Goal: Task Accomplishment & Management: Use online tool/utility

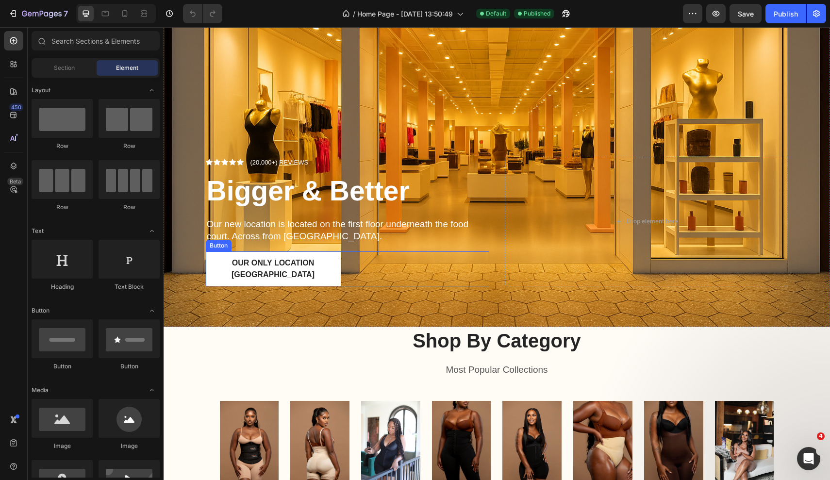
scroll to position [609, 0]
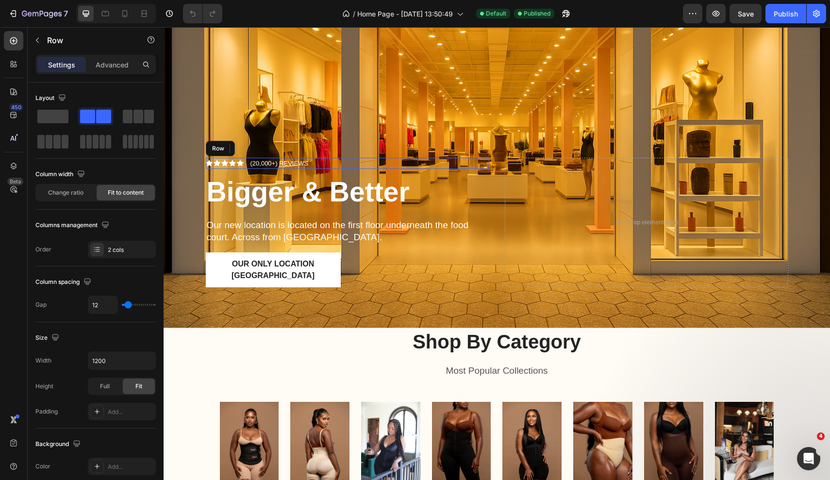
click at [421, 168] on div "Icon Icon Icon Icon Icon Icon List (20,000+) REVIEWS Text Block Row" at bounding box center [348, 164] width 284 height 12
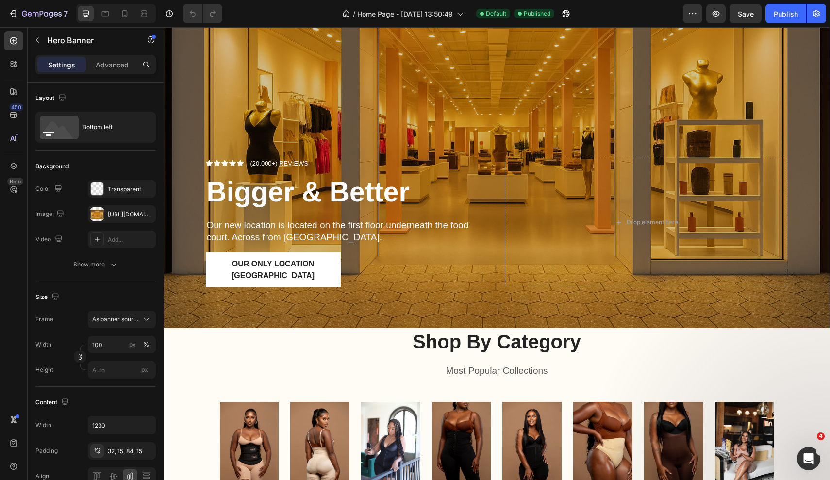
click at [303, 92] on div "Overlay" at bounding box center [497, 105] width 667 height 444
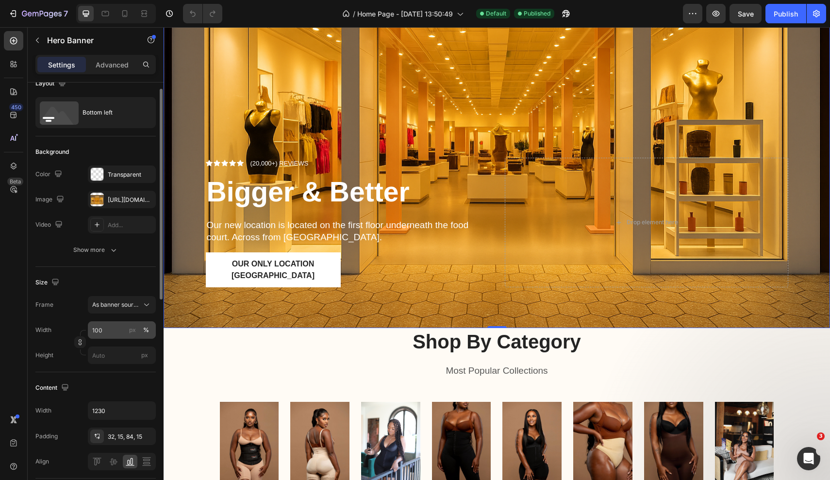
scroll to position [16, 0]
click at [107, 246] on div "Show more" at bounding box center [95, 249] width 45 height 10
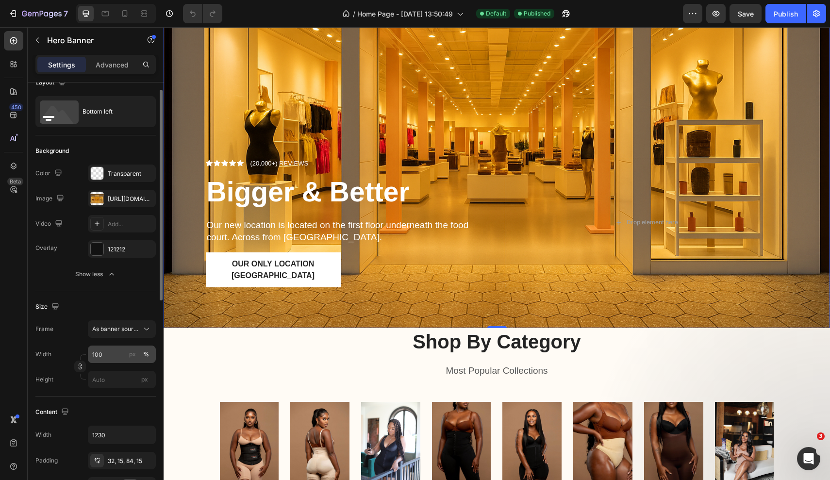
scroll to position [26, 0]
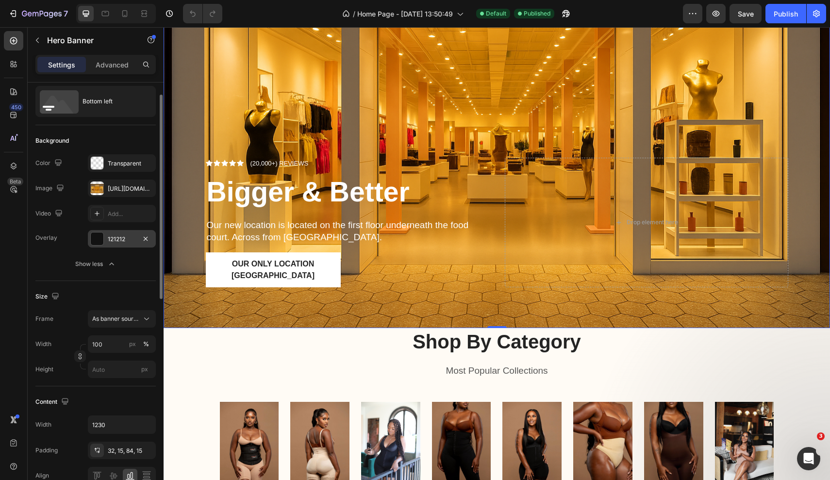
click at [113, 237] on div "121212" at bounding box center [122, 239] width 28 height 9
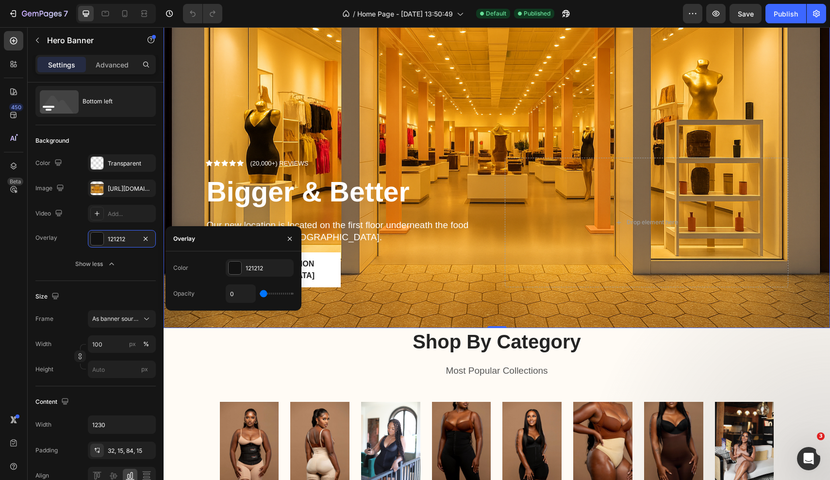
type input "3%"
type input "3"
type input "8%"
type input "8"
type input "10%"
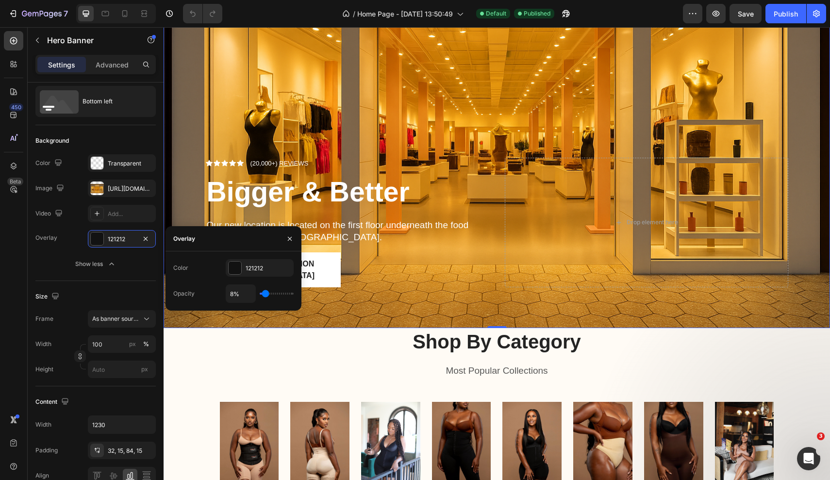
type input "10"
type input "11%"
type input "11"
type input "13%"
type input "13"
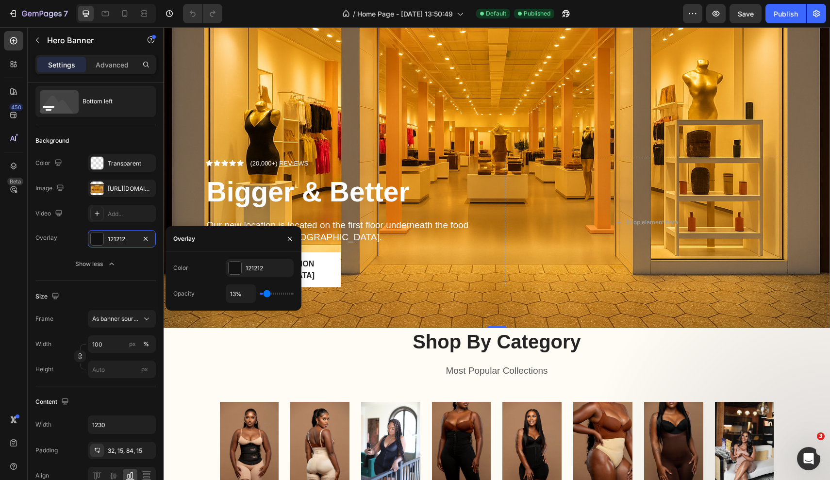
type input "15%"
type input "15"
type input "17%"
type input "17"
type input "18%"
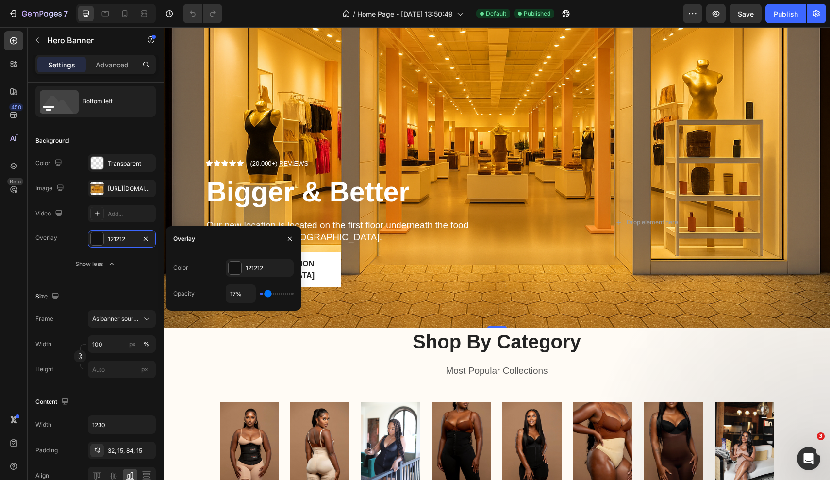
type input "18"
type input "20%"
type input "20"
type input "22%"
type input "22"
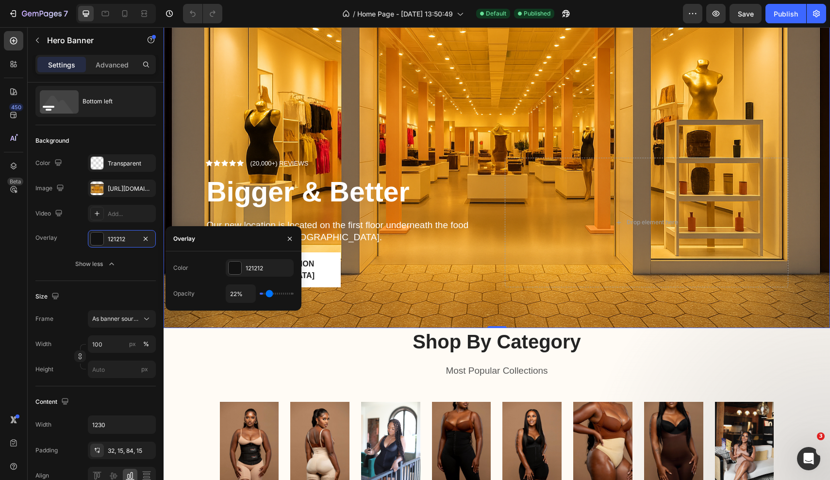
type input "24%"
type input "24"
type input "25%"
type input "25"
type input "27%"
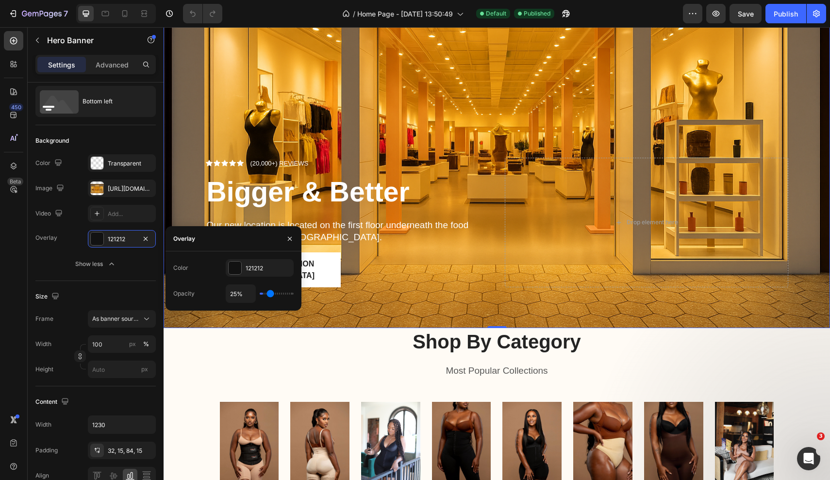
type input "27"
type input "29%"
type input "29"
type input "31%"
type input "31"
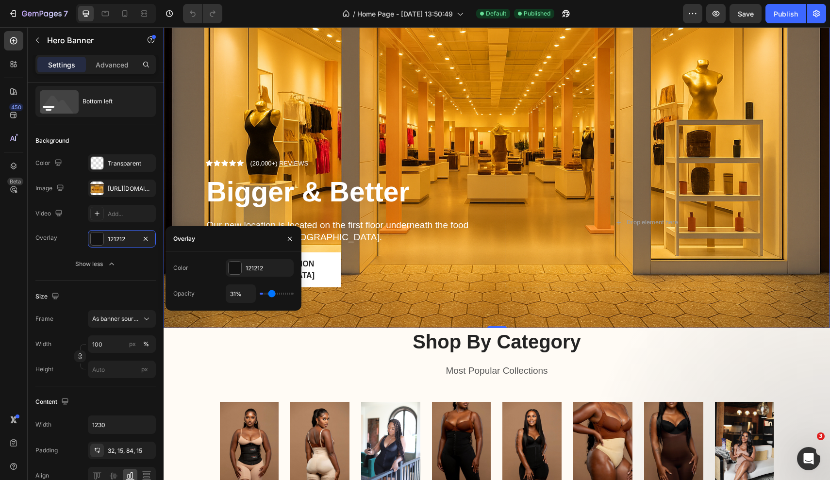
type input "32%"
type input "32"
type input "34%"
type input "34"
type input "36%"
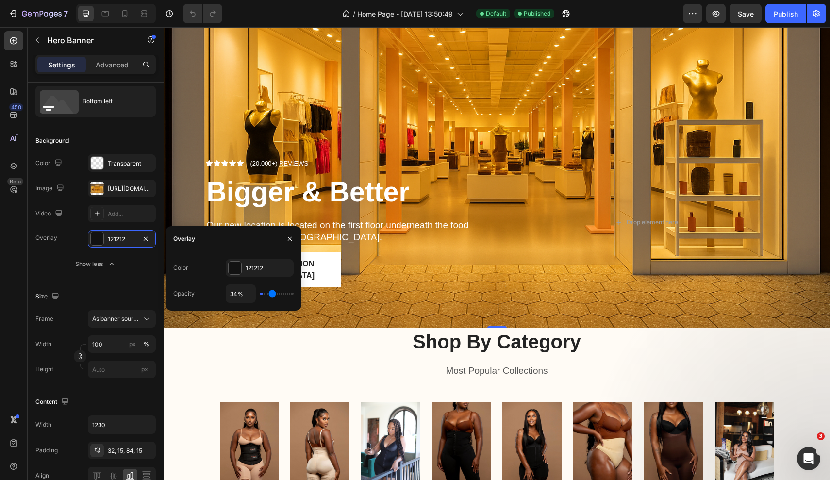
type input "36"
type input "38%"
type input "38"
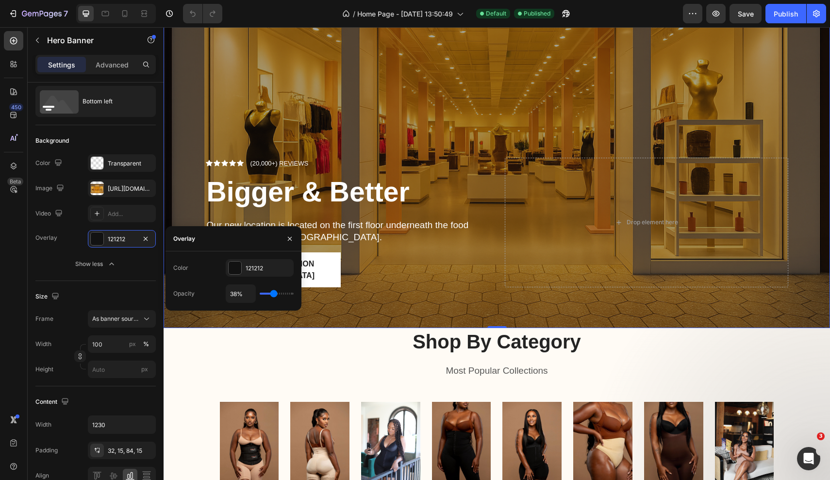
type input "39%"
type input "39"
type input "41%"
type input "41"
type input "43%"
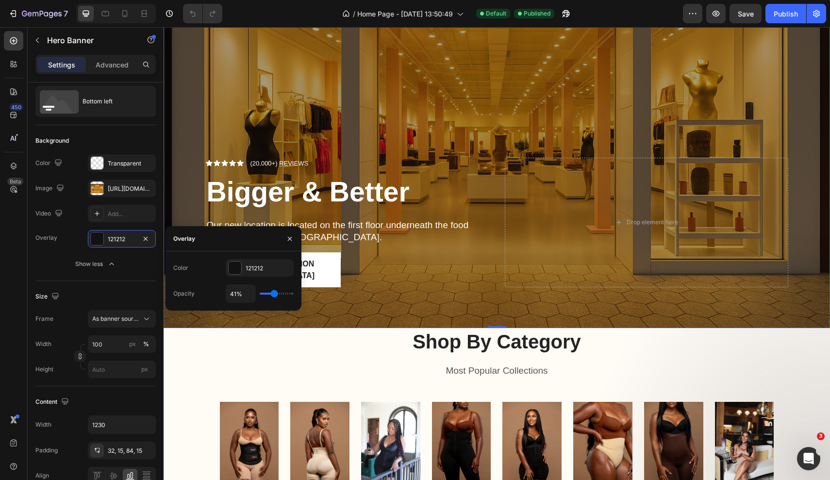
type input "43"
type input "45%"
type input "45"
type input "46%"
type input "46"
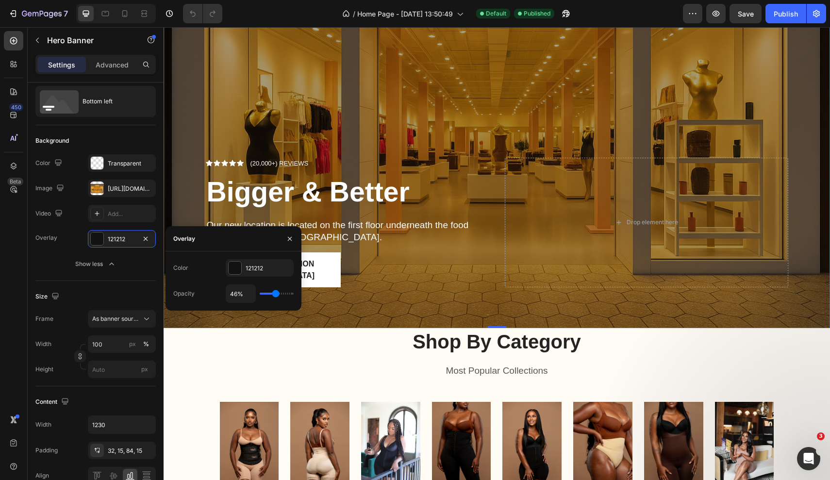
type input "48%"
type input "48"
type input "50%"
type input "50"
type input "52%"
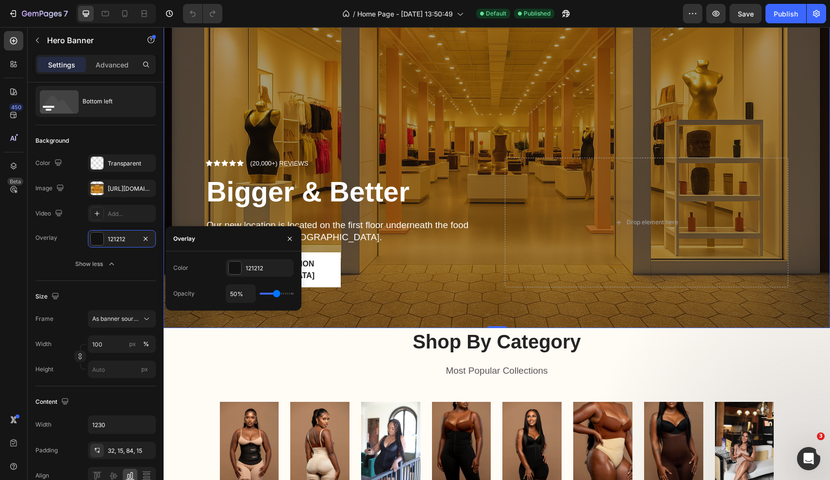
type input "52"
type input "54%"
type input "54"
type input "55%"
type input "55"
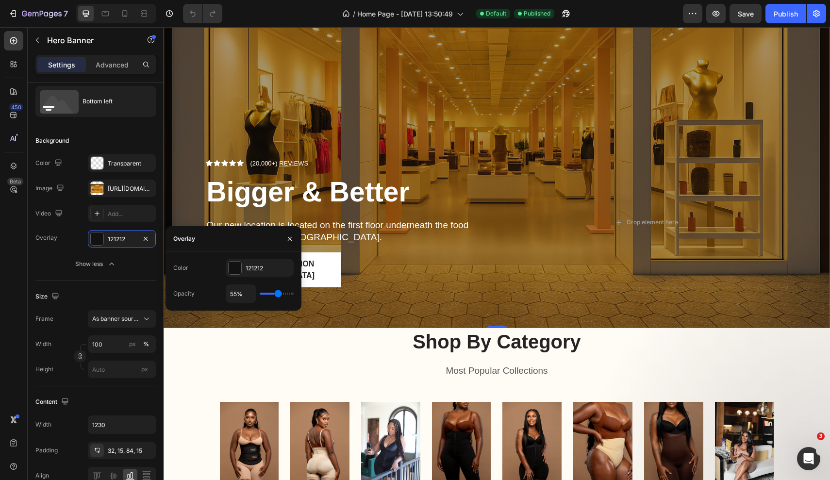
type input "57%"
type input "57"
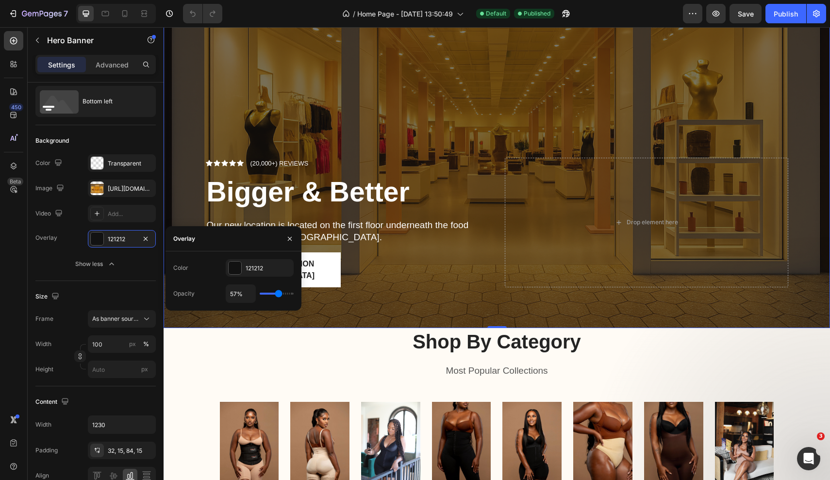
type input "59%"
type input "59"
type input "61%"
type input "61"
type input "62%"
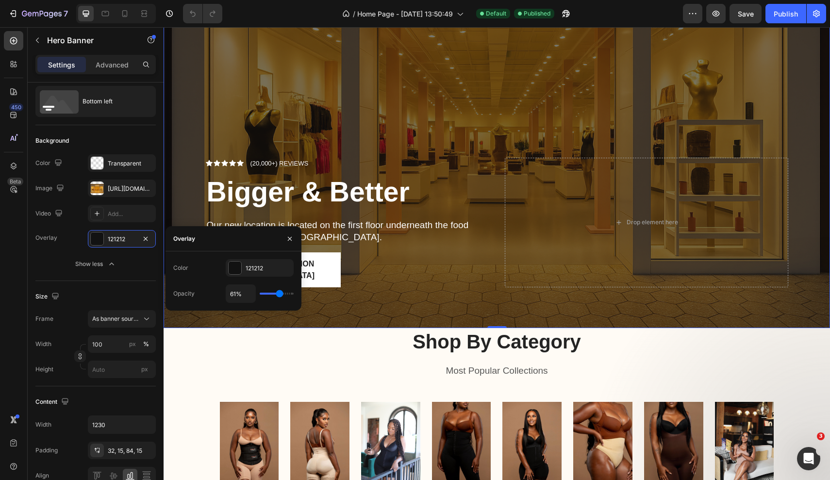
type input "62"
type input "66%"
type input "66"
type input "68%"
type input "68"
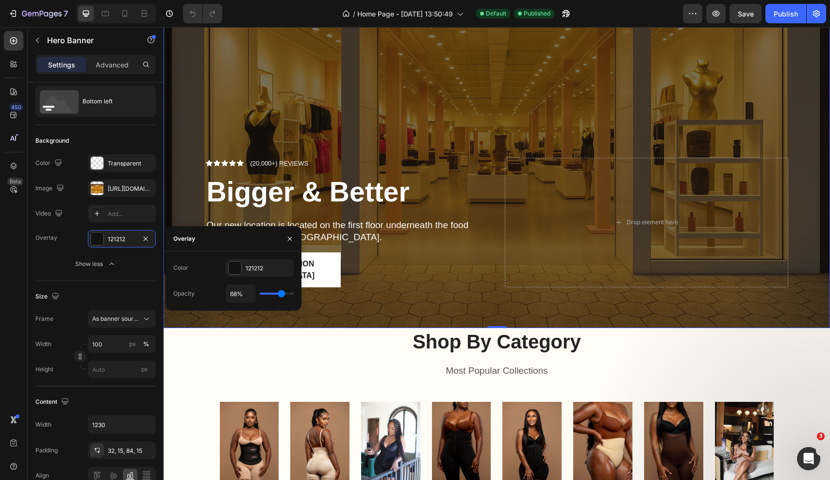
type input "71%"
type input "71"
type input "73%"
type input "73"
type input "75%"
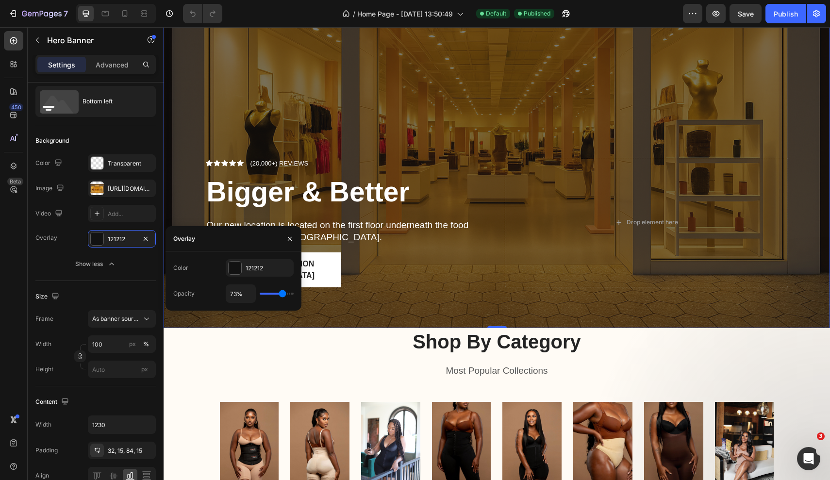
type input "75"
type input "76%"
type input "76"
type input "78%"
type input "78"
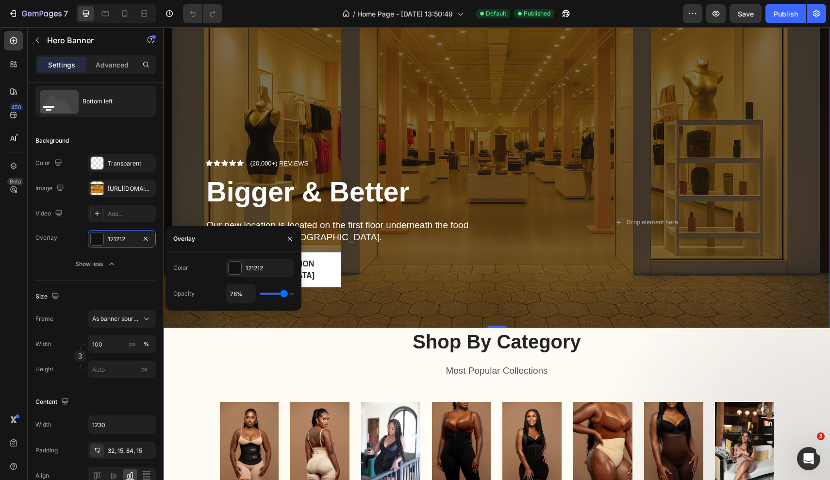
type input "80%"
type input "80"
type input "82%"
type input "82"
type input "83%"
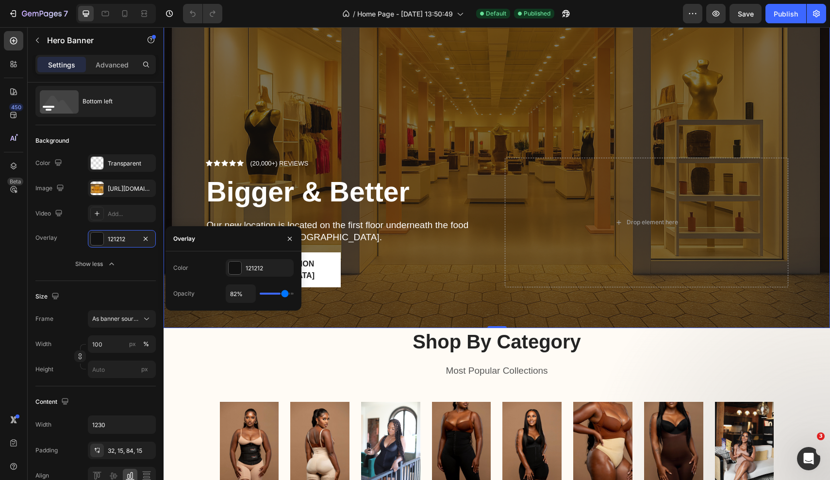
type input "83"
type input "87%"
type input "87"
type input "89%"
type input "89"
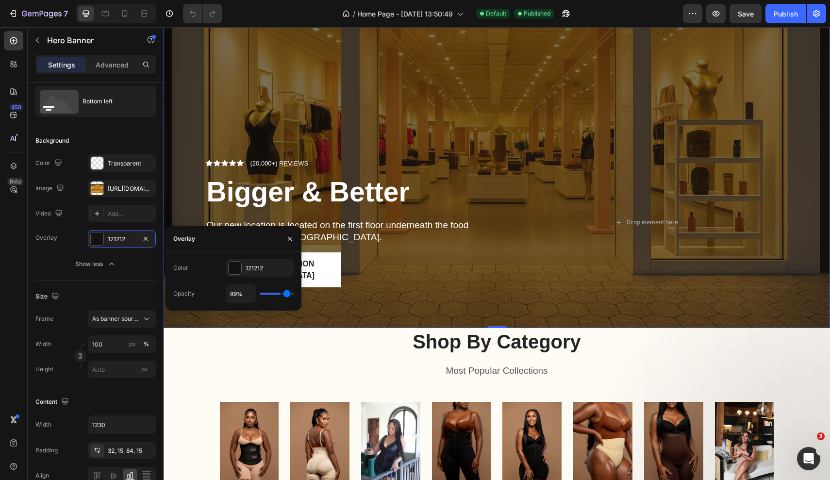
type input "92%"
type input "92"
type input "94%"
type input "94"
type input "96%"
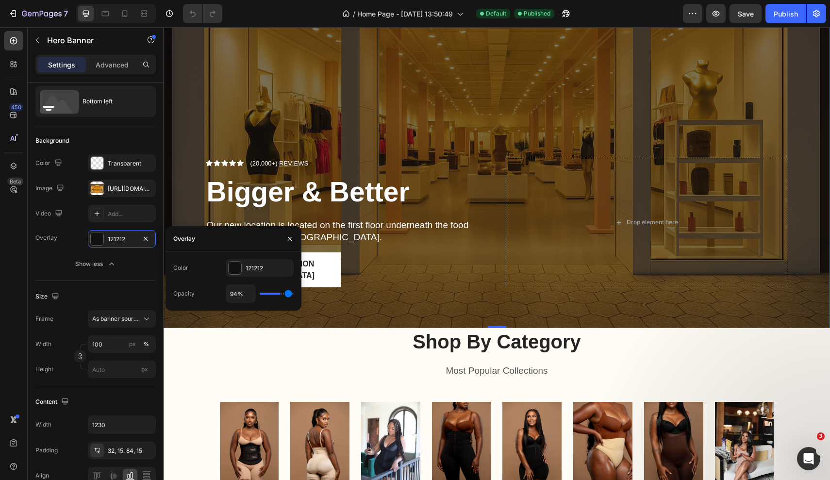
type input "96"
type input "99%"
type input "99"
type input "100%"
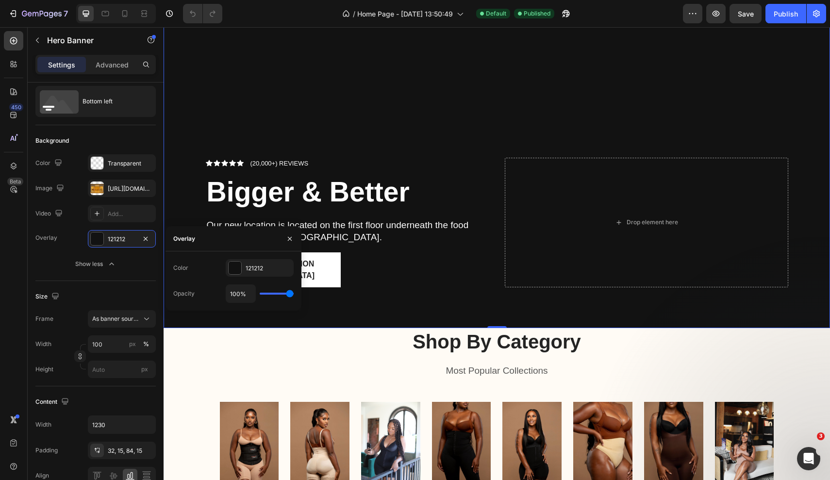
drag, startPoint x: 262, startPoint y: 296, endPoint x: 336, endPoint y: 302, distance: 74.6
type input "100"
click at [336, 0] on div "7 Version history / Home Page - [DATE] 13:50:49 Default Published Preview Save …" at bounding box center [415, 0] width 830 height 0
click at [280, 296] on div "100%" at bounding box center [260, 293] width 68 height 18
click at [292, 238] on icon "button" at bounding box center [290, 239] width 8 height 8
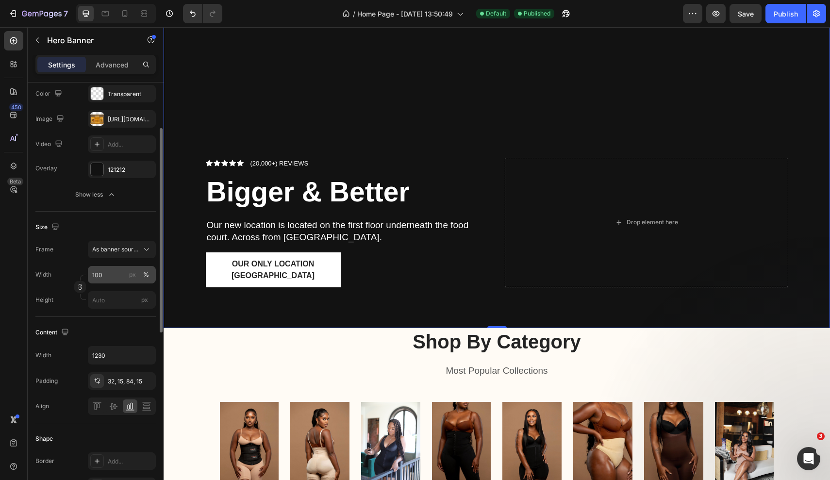
scroll to position [95, 0]
click at [120, 173] on div "121212" at bounding box center [122, 170] width 28 height 9
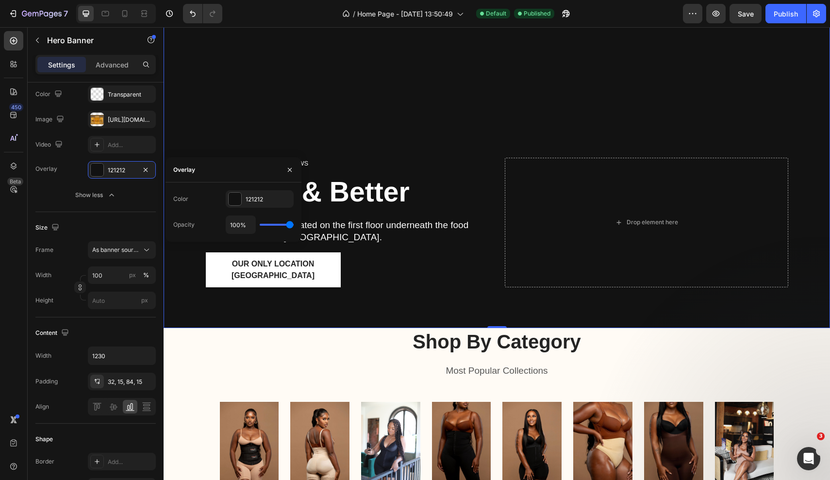
click at [272, 227] on div "100%" at bounding box center [260, 225] width 68 height 18
type input "89%"
type input "89"
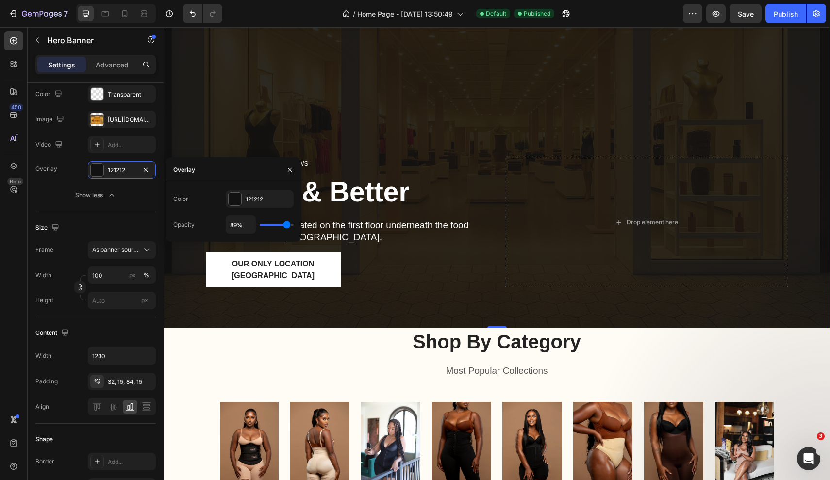
type input "75%"
type input "75"
type input "71%"
type input "71"
type input "69%"
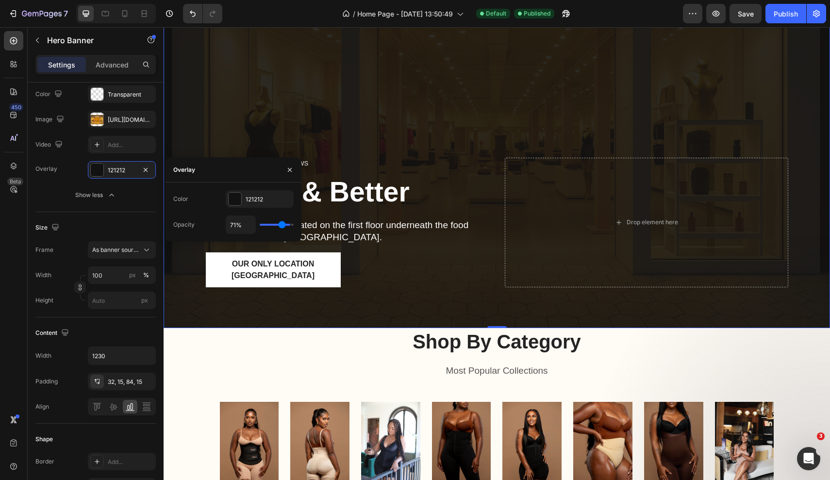
type input "69"
type input "68%"
type input "68"
type input "64%"
type input "64"
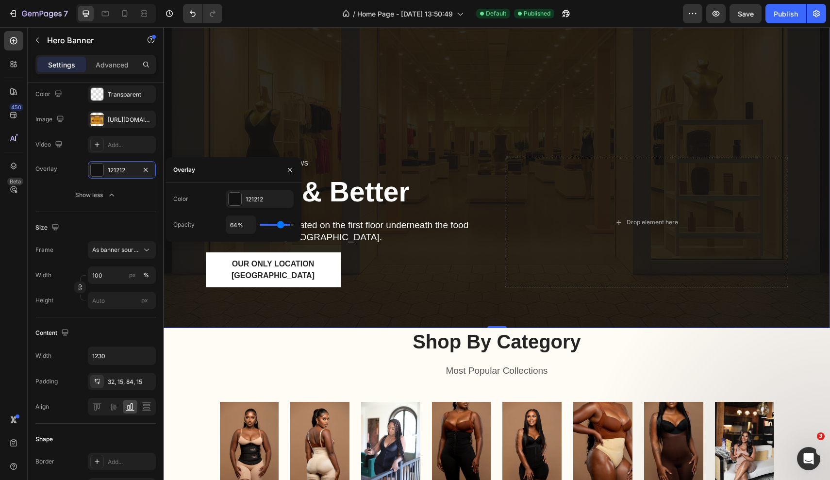
type input "62%"
type input "62"
type input "61%"
type input "61"
type input "59%"
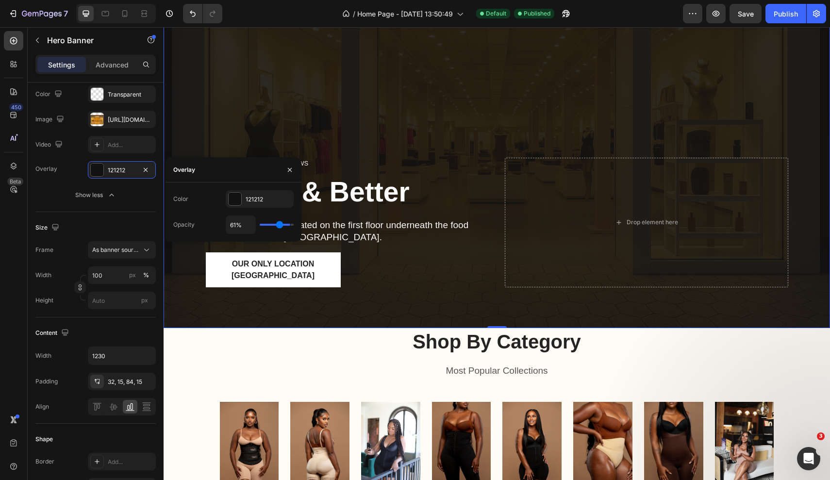
type input "59"
type input "57%"
type input "57"
type input "55%"
type input "55"
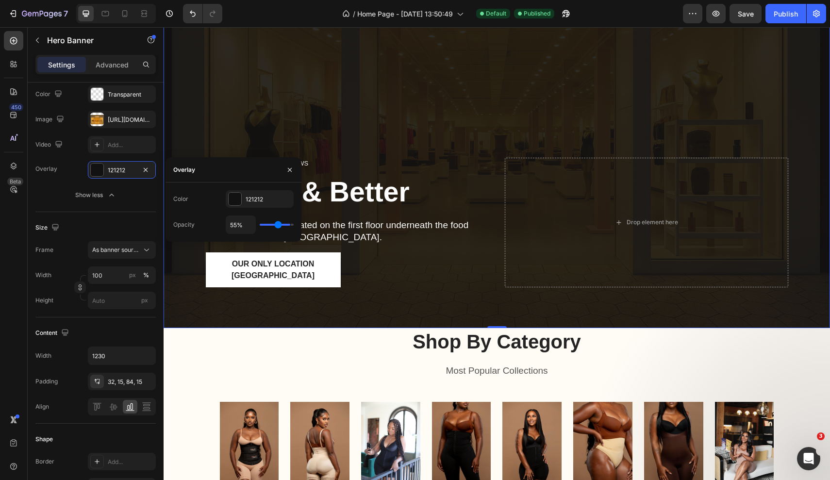
type input "54%"
type input "54"
type input "52%"
type input "52"
type input "50%"
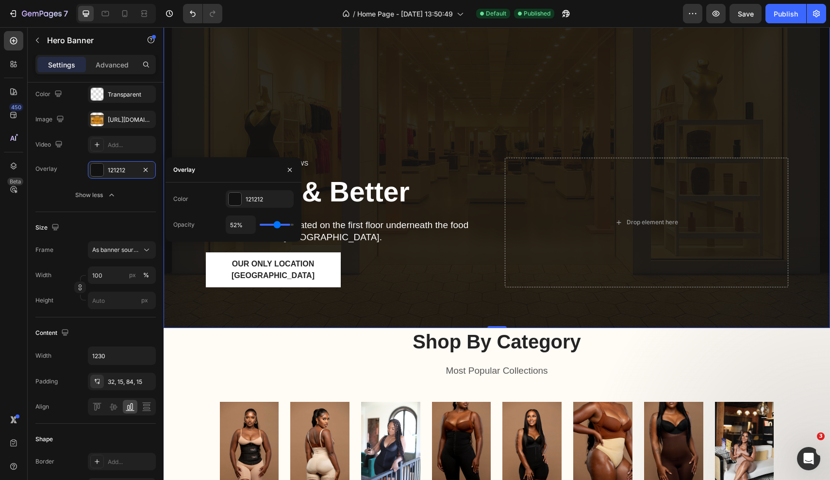
type input "50"
type input "48%"
type input "48"
type input "46%"
type input "46"
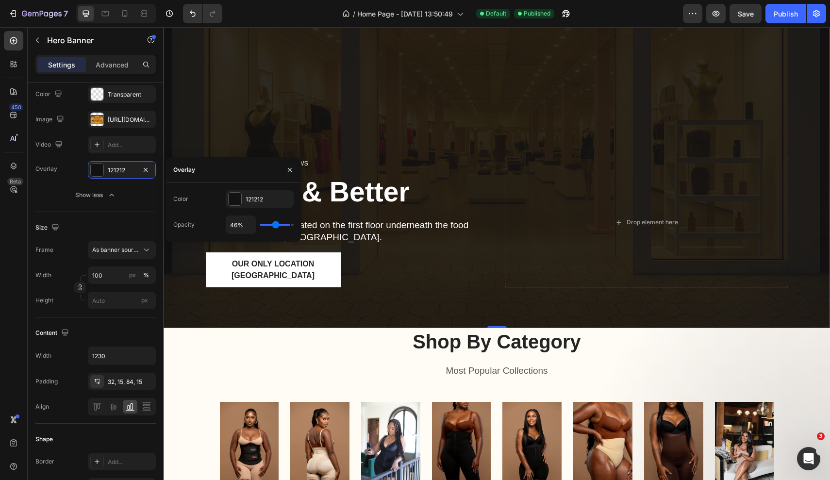
type input "45%"
type input "45"
type input "43%"
type input "43"
type input "41%"
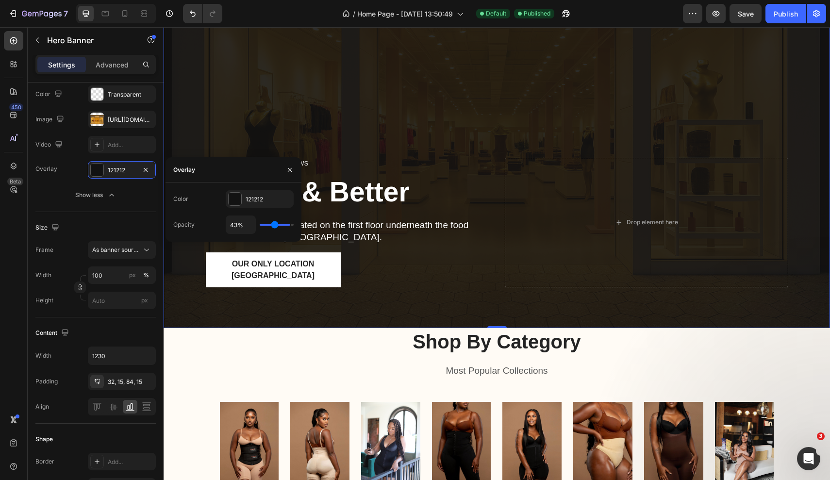
type input "41"
type input "39%"
type input "39"
type input "38%"
type input "38"
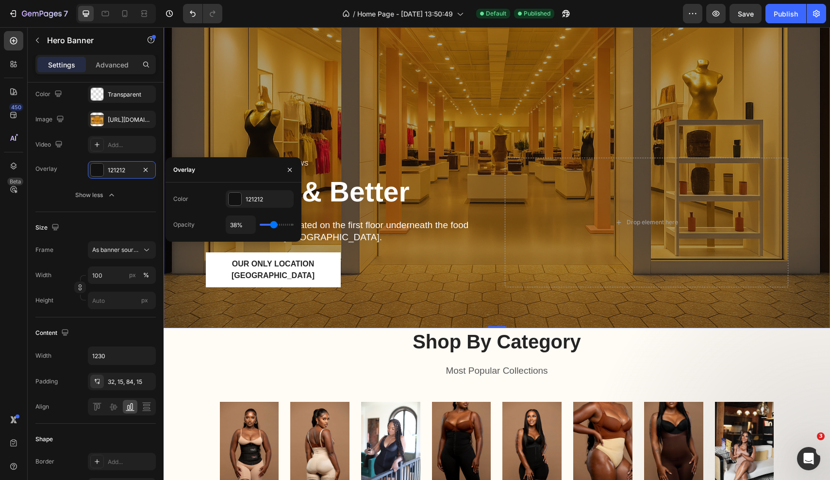
type input "36%"
type input "36"
type input "34%"
type input "34"
type input "32%"
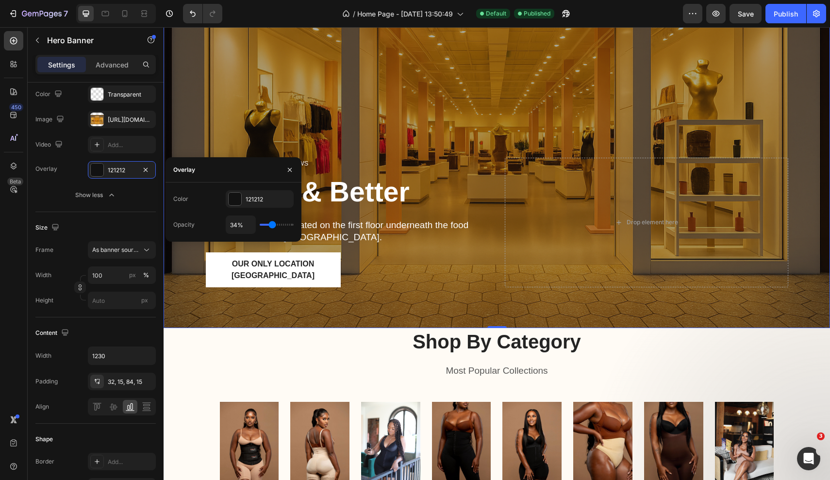
type input "32"
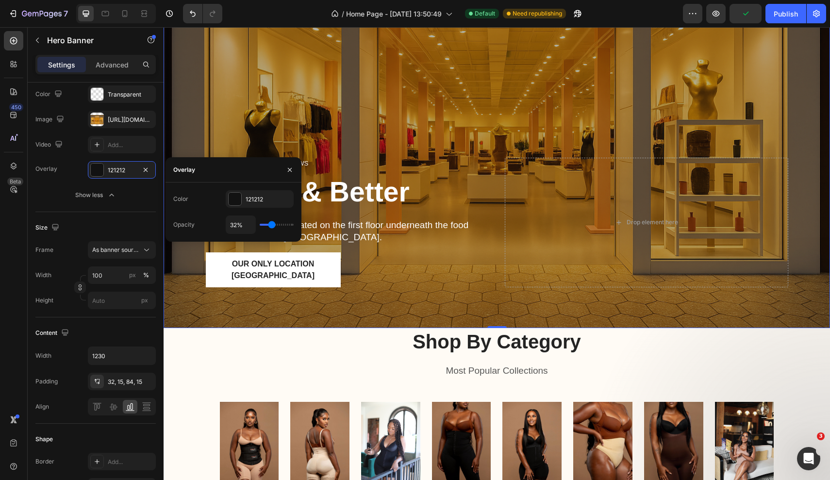
type input "34%"
type input "34"
type input "36%"
type input "36"
type input "38%"
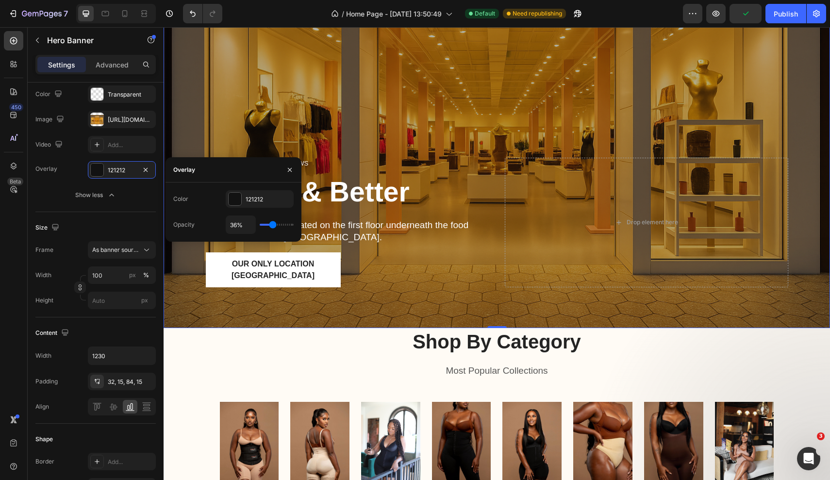
type input "38"
type input "39%"
type input "39"
type input "41%"
type input "41"
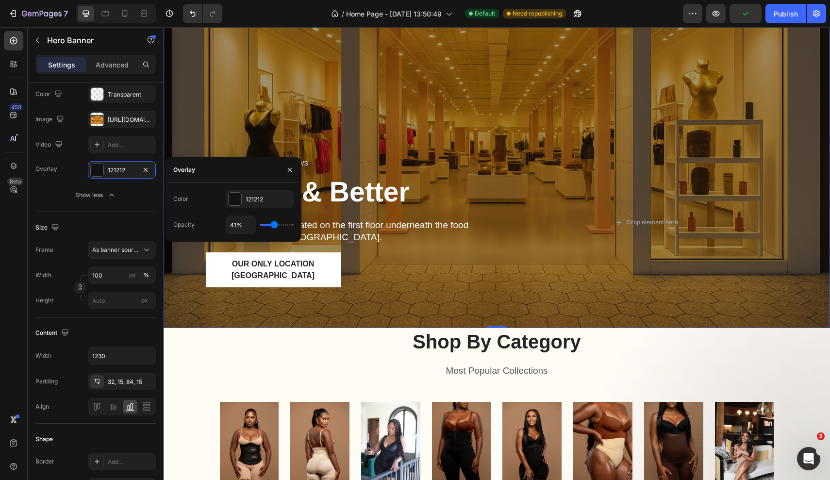
type input "43%"
type input "43"
type input "45%"
type input "45"
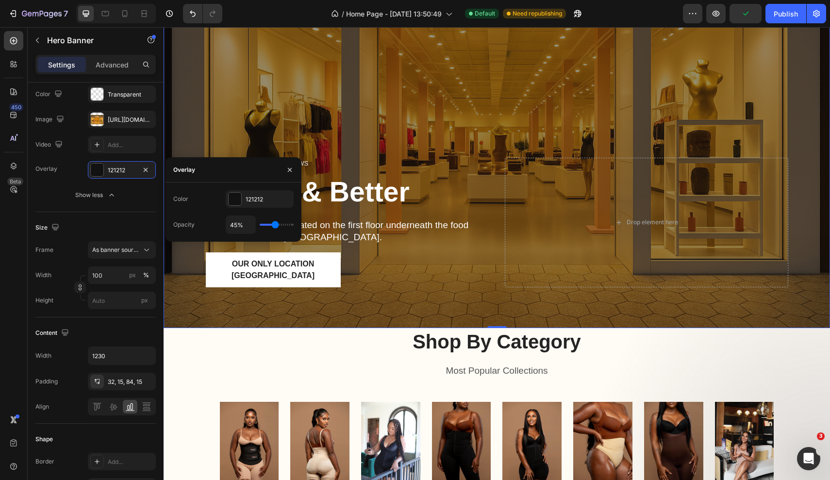
type input "46%"
drag, startPoint x: 287, startPoint y: 224, endPoint x: 275, endPoint y: 224, distance: 12.6
type input "46"
click at [275, 224] on input "range" at bounding box center [277, 225] width 34 height 2
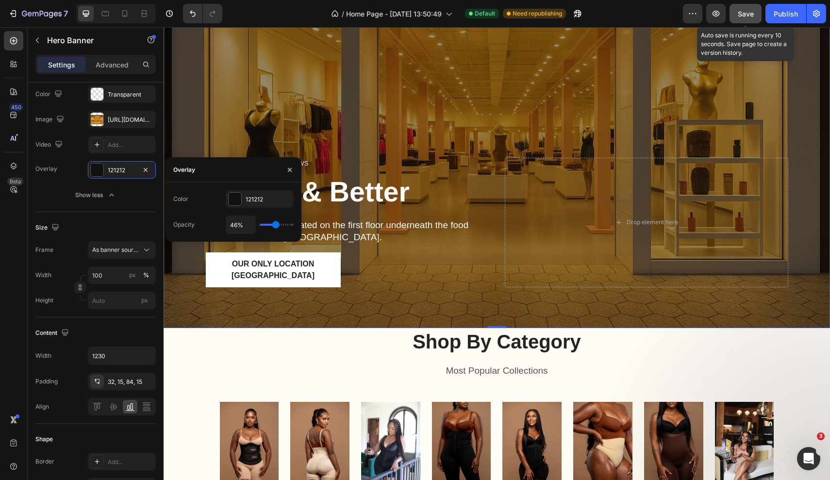
click at [753, 14] on span "Save" at bounding box center [746, 14] width 16 height 8
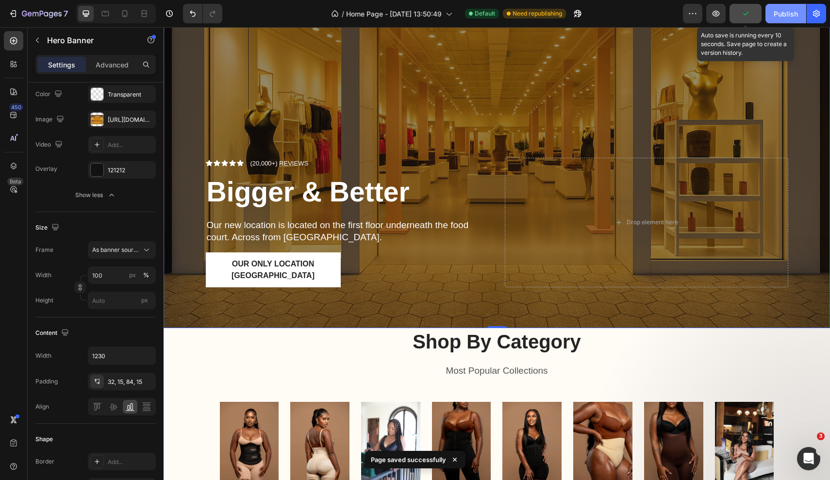
click at [788, 17] on div "Publish" at bounding box center [786, 14] width 24 height 10
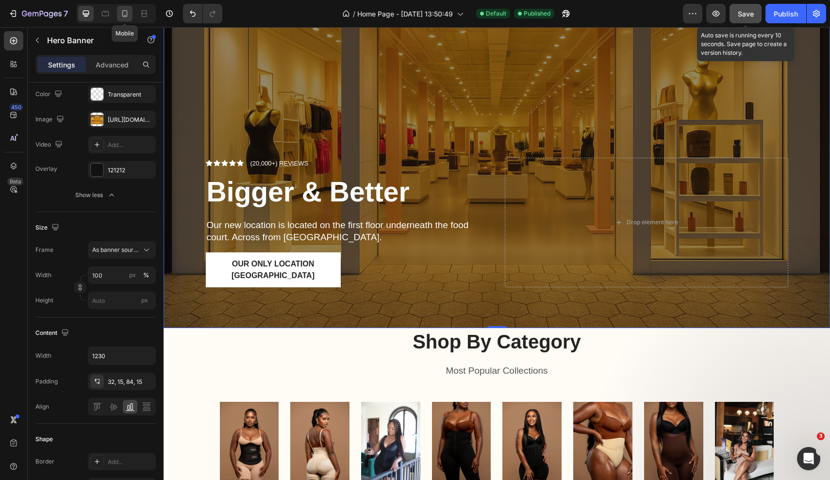
click at [131, 12] on div at bounding box center [125, 14] width 16 height 16
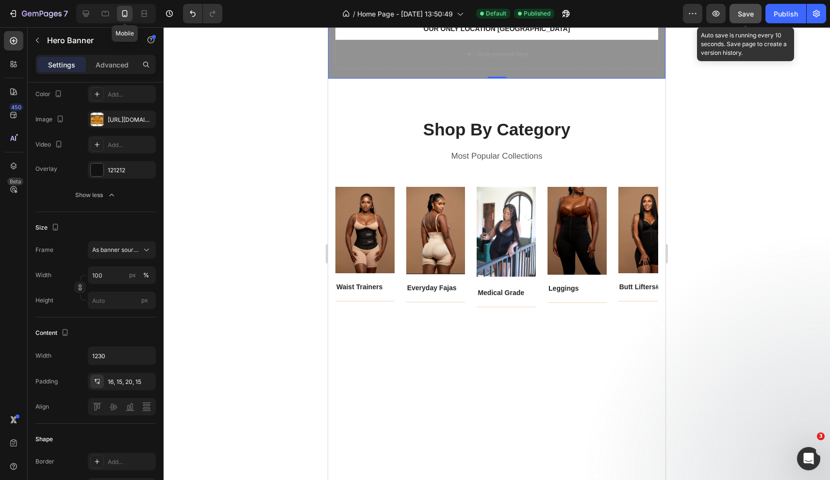
type input "100%"
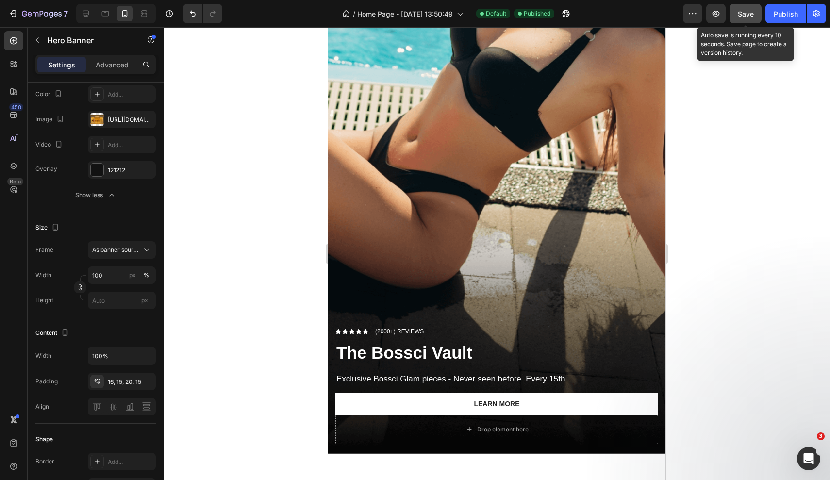
scroll to position [1820, 0]
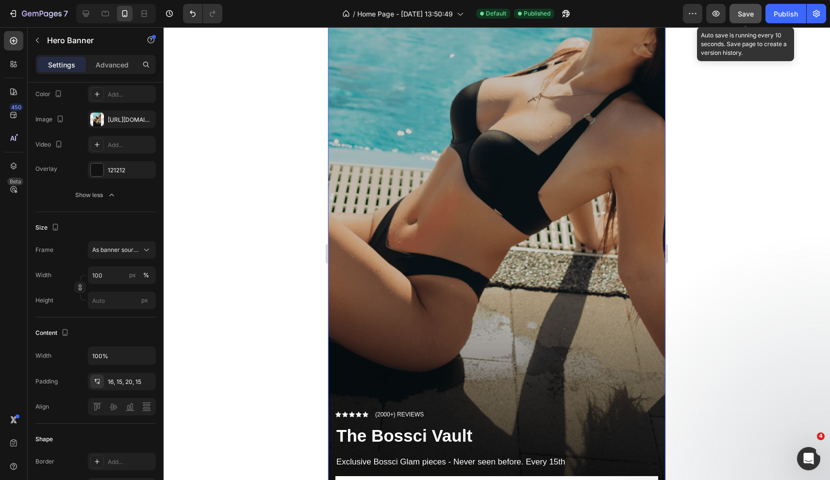
click at [457, 150] on div "Overlay" at bounding box center [496, 237] width 337 height 600
click at [364, 77] on div "Overlay" at bounding box center [496, 237] width 337 height 600
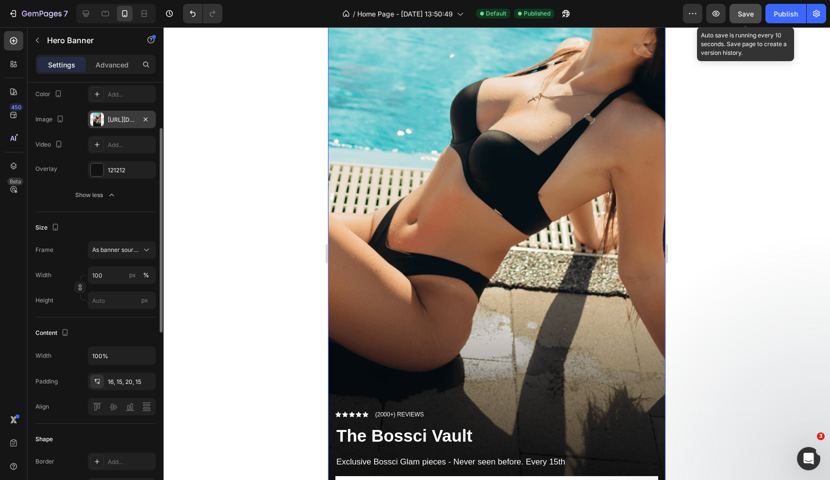
click at [120, 122] on div "[URL][DOMAIN_NAME]" at bounding box center [122, 120] width 28 height 9
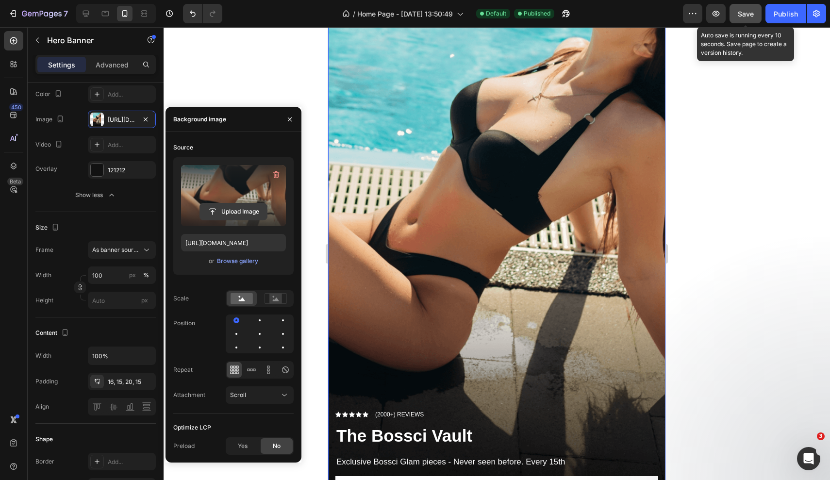
click at [232, 213] on input "file" at bounding box center [233, 211] width 67 height 17
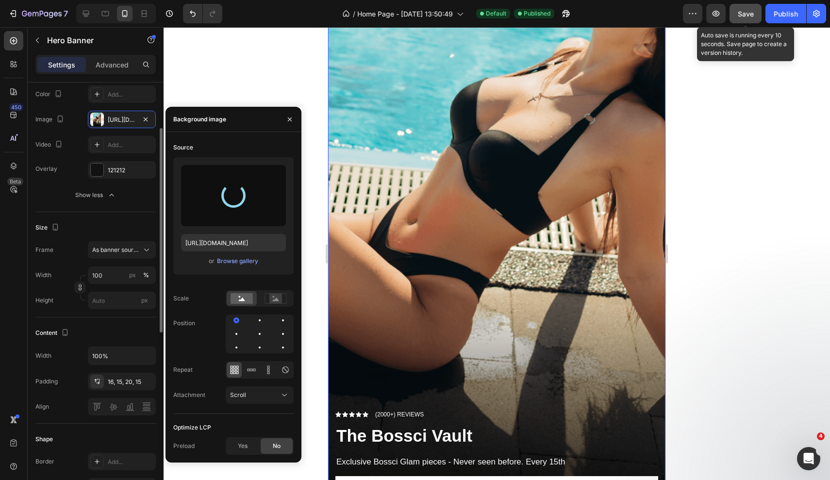
type input "[URL][DOMAIN_NAME]"
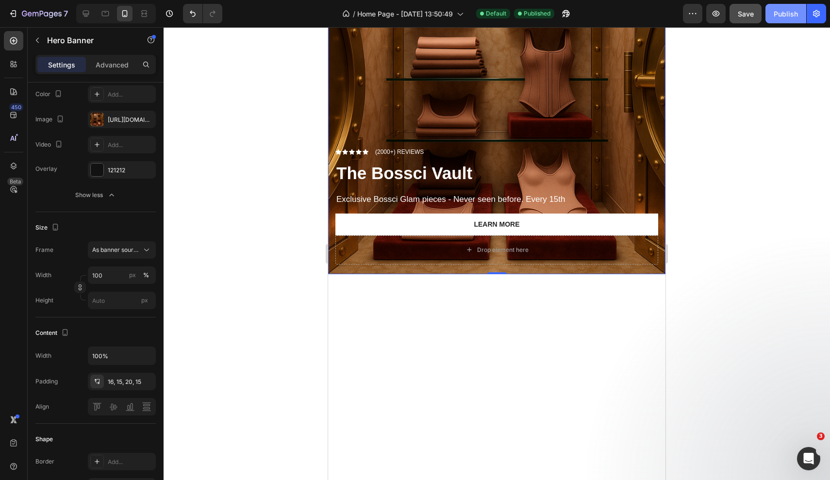
click at [783, 17] on div "Publish" at bounding box center [786, 14] width 24 height 10
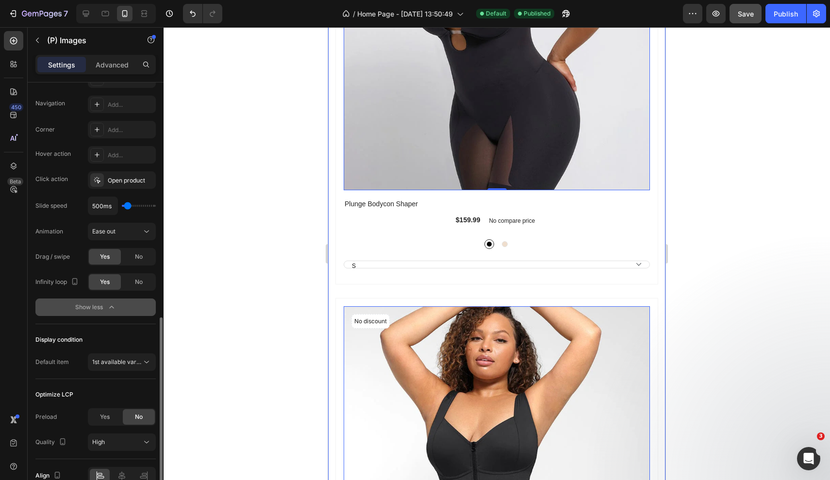
scroll to position [323, 0]
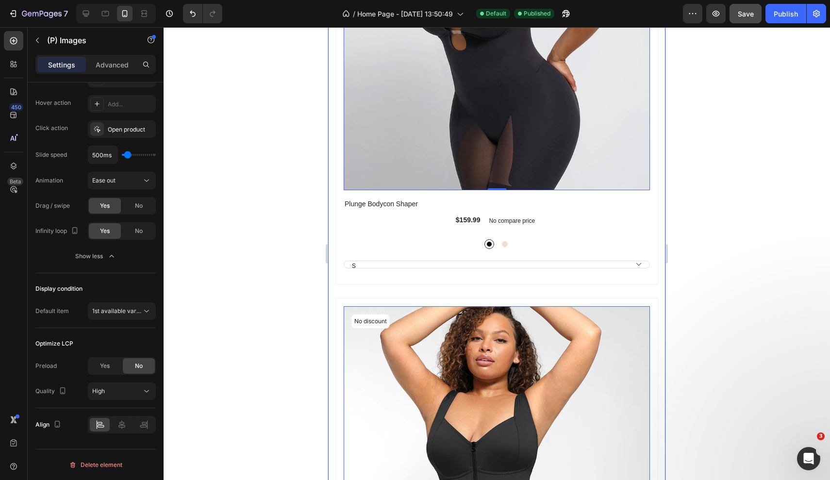
click at [335, 207] on div "Explore Our Best Sellers Heading Row No discount Not be displayed when publishe…" at bounding box center [496, 480] width 337 height 1365
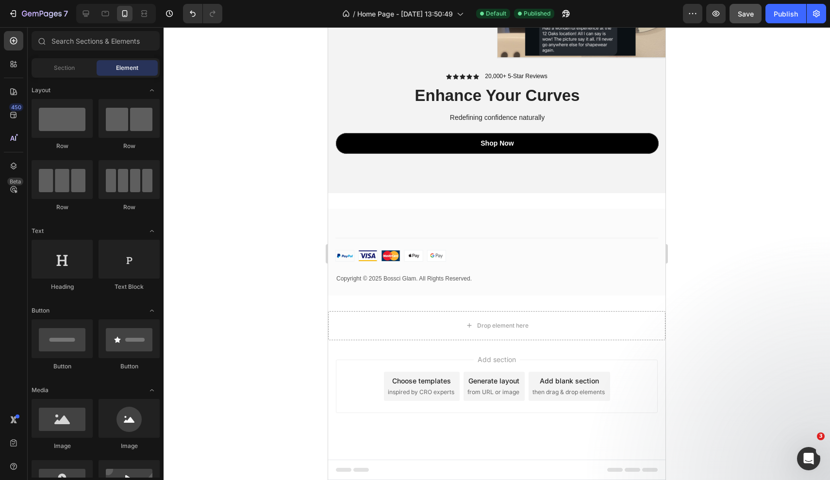
scroll to position [3449, 0]
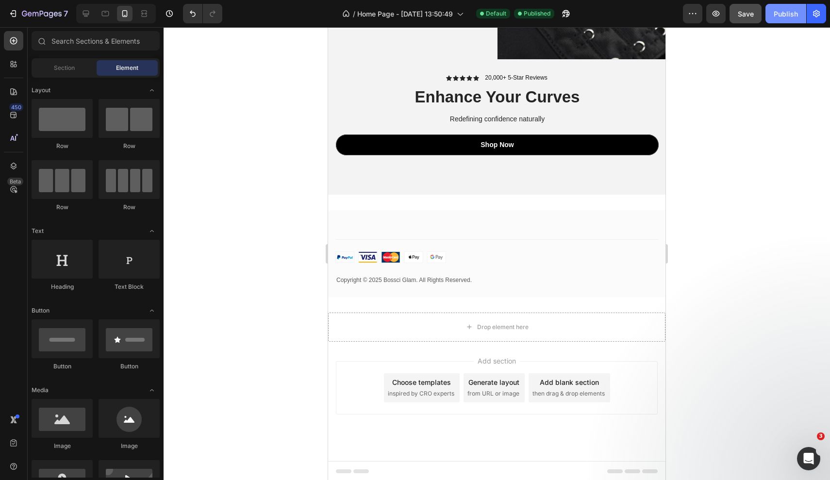
click at [778, 21] on button "Publish" at bounding box center [786, 13] width 41 height 19
